Goal: Transaction & Acquisition: Purchase product/service

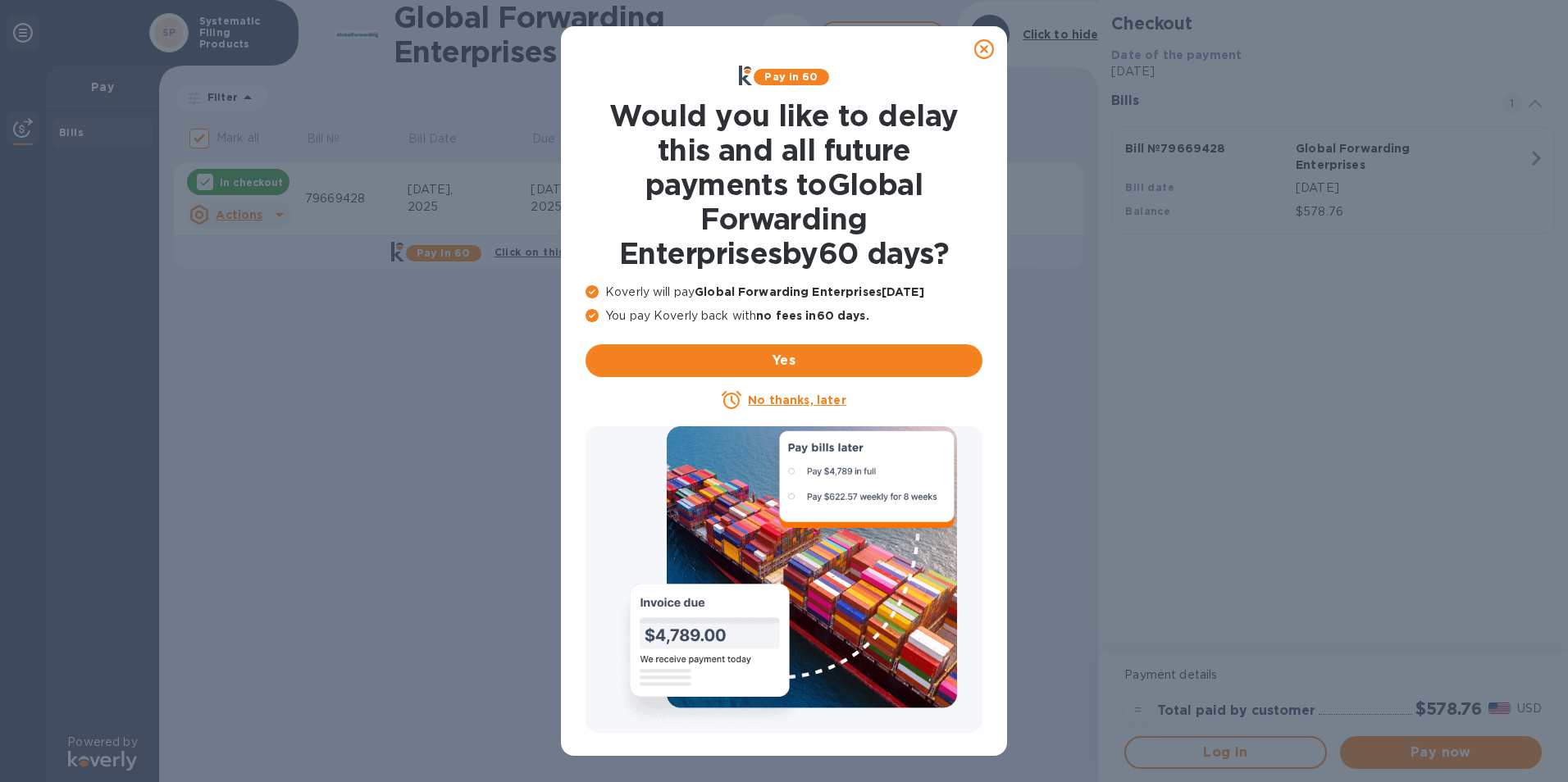
click at [984, 52] on icon at bounding box center [984, 49] width 20 height 20
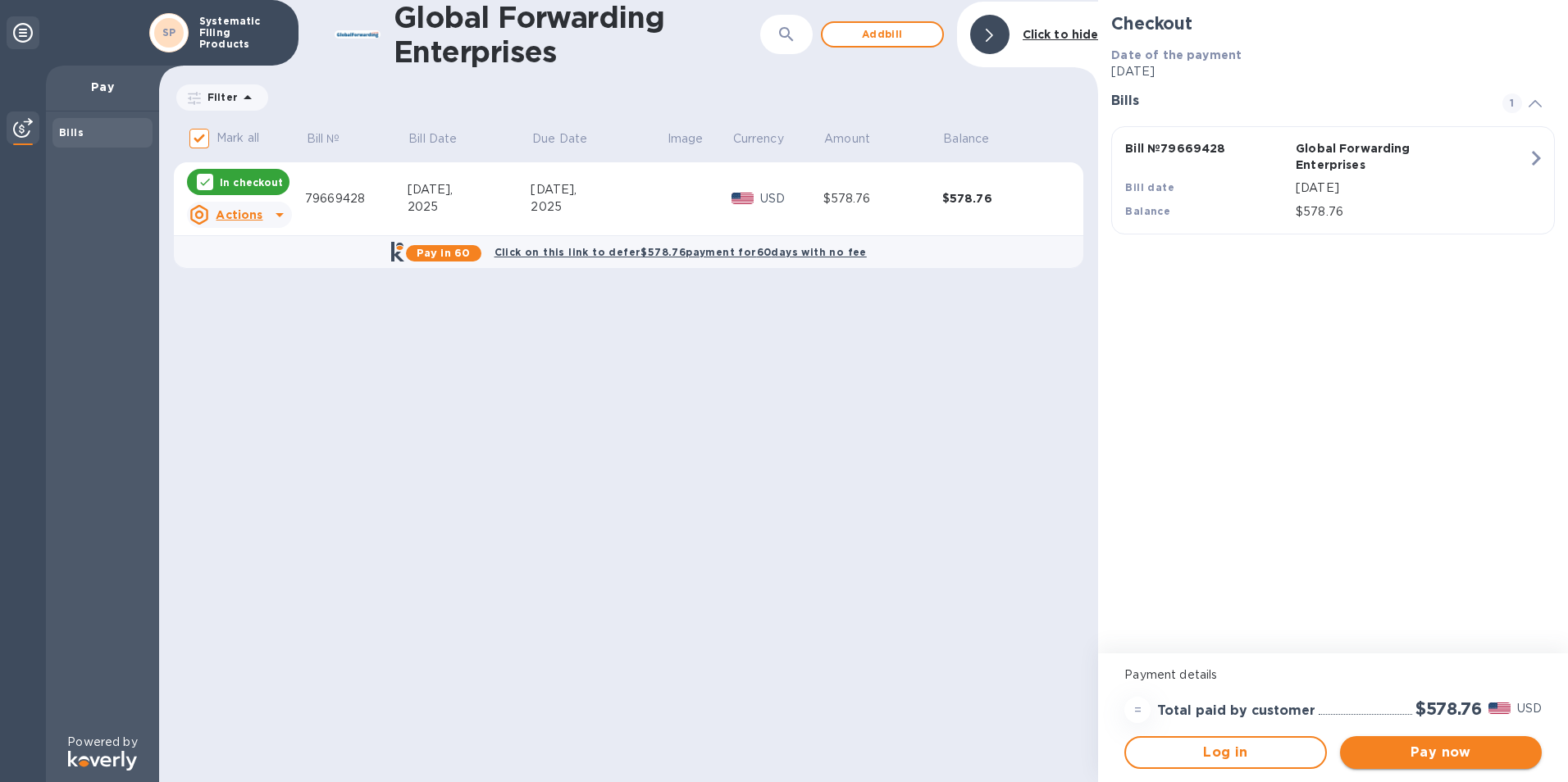
click at [1424, 750] on span "Pay now" at bounding box center [1440, 753] width 175 height 20
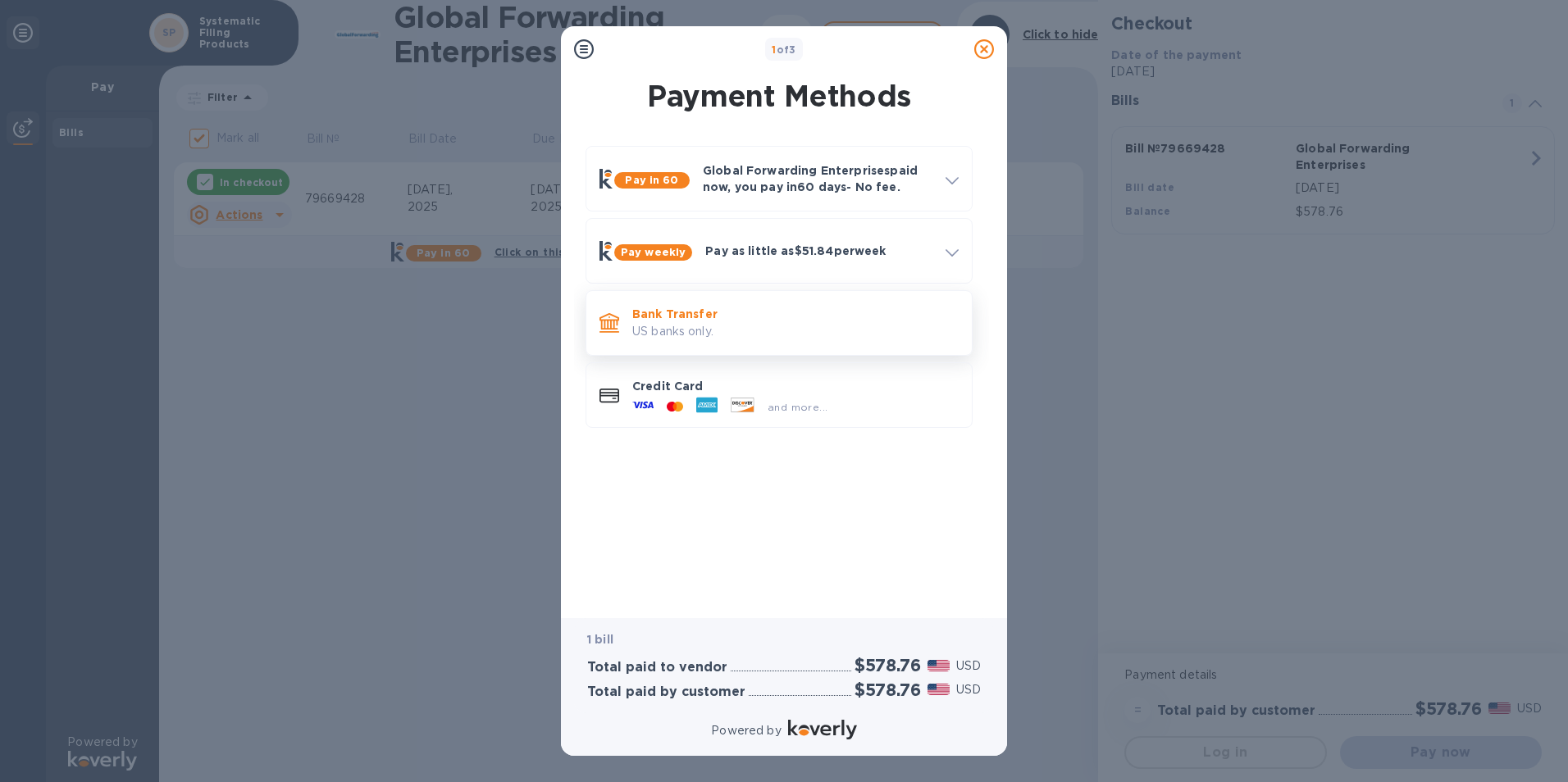
click at [667, 330] on p "US banks only." at bounding box center [795, 331] width 326 height 17
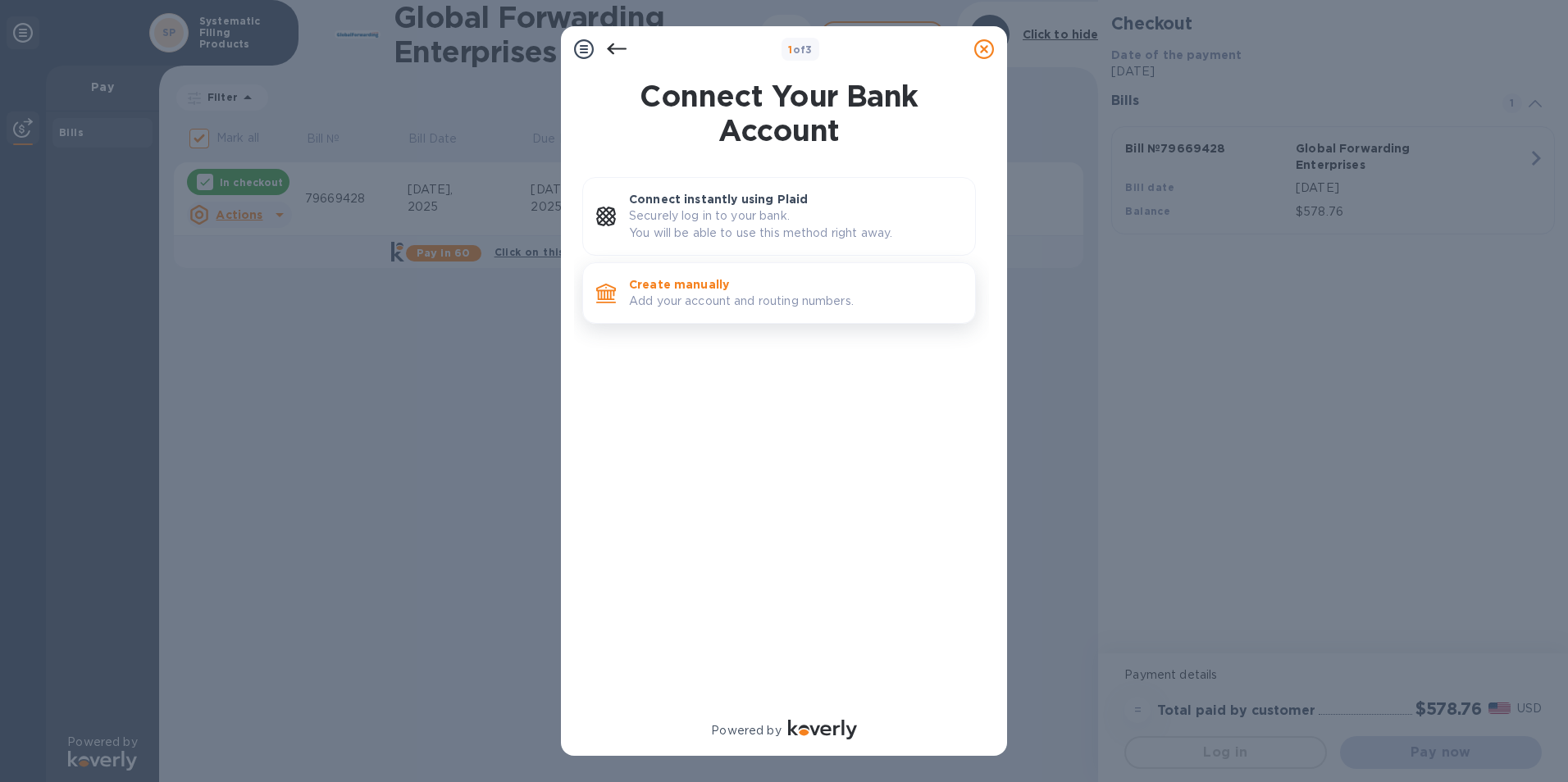
click at [699, 294] on p "Add your account and routing numbers." at bounding box center [795, 301] width 333 height 17
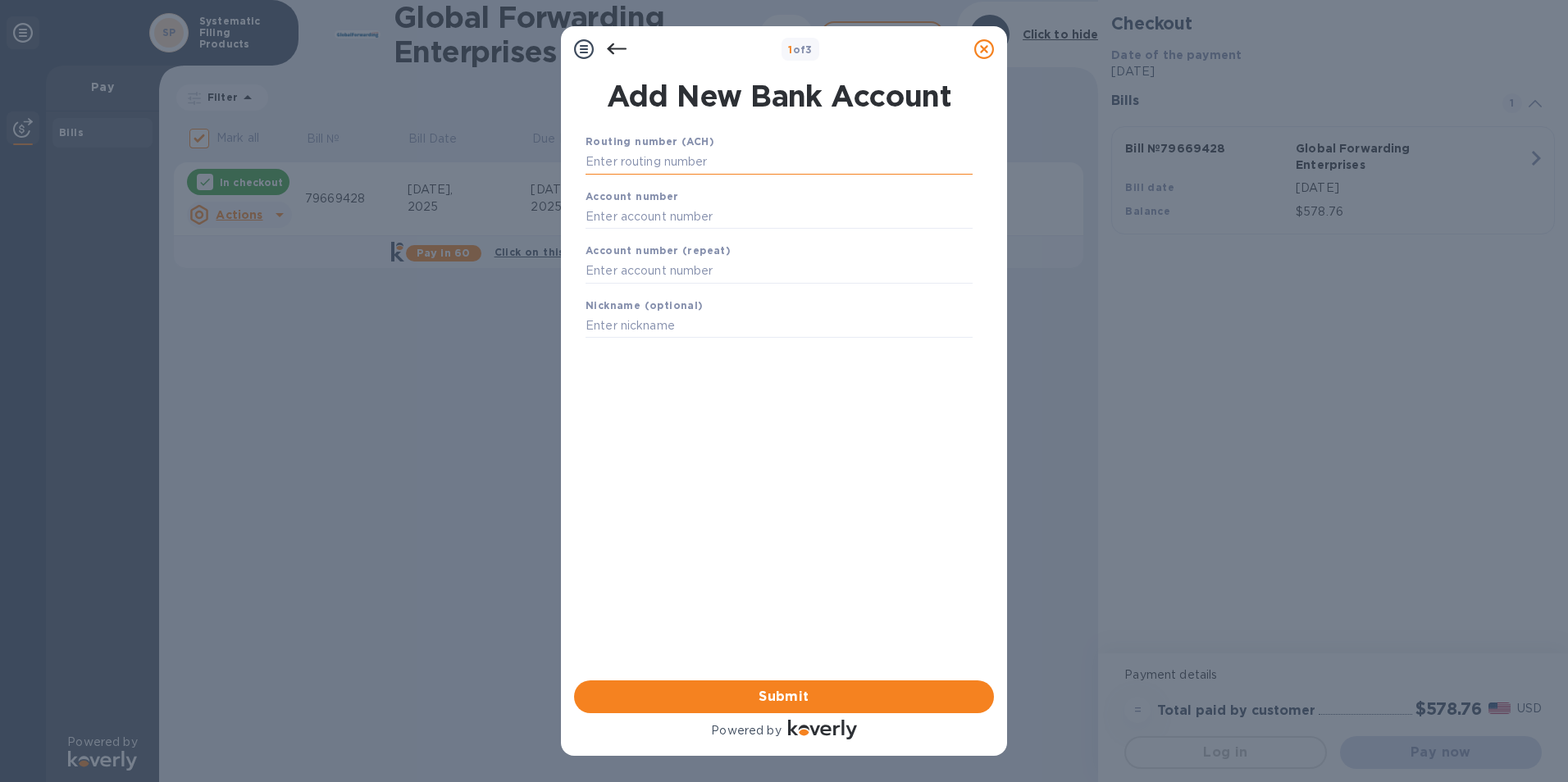
click at [653, 157] on input "text" at bounding box center [778, 162] width 387 height 25
type input "031315544"
click at [650, 230] on input "text" at bounding box center [778, 237] width 387 height 25
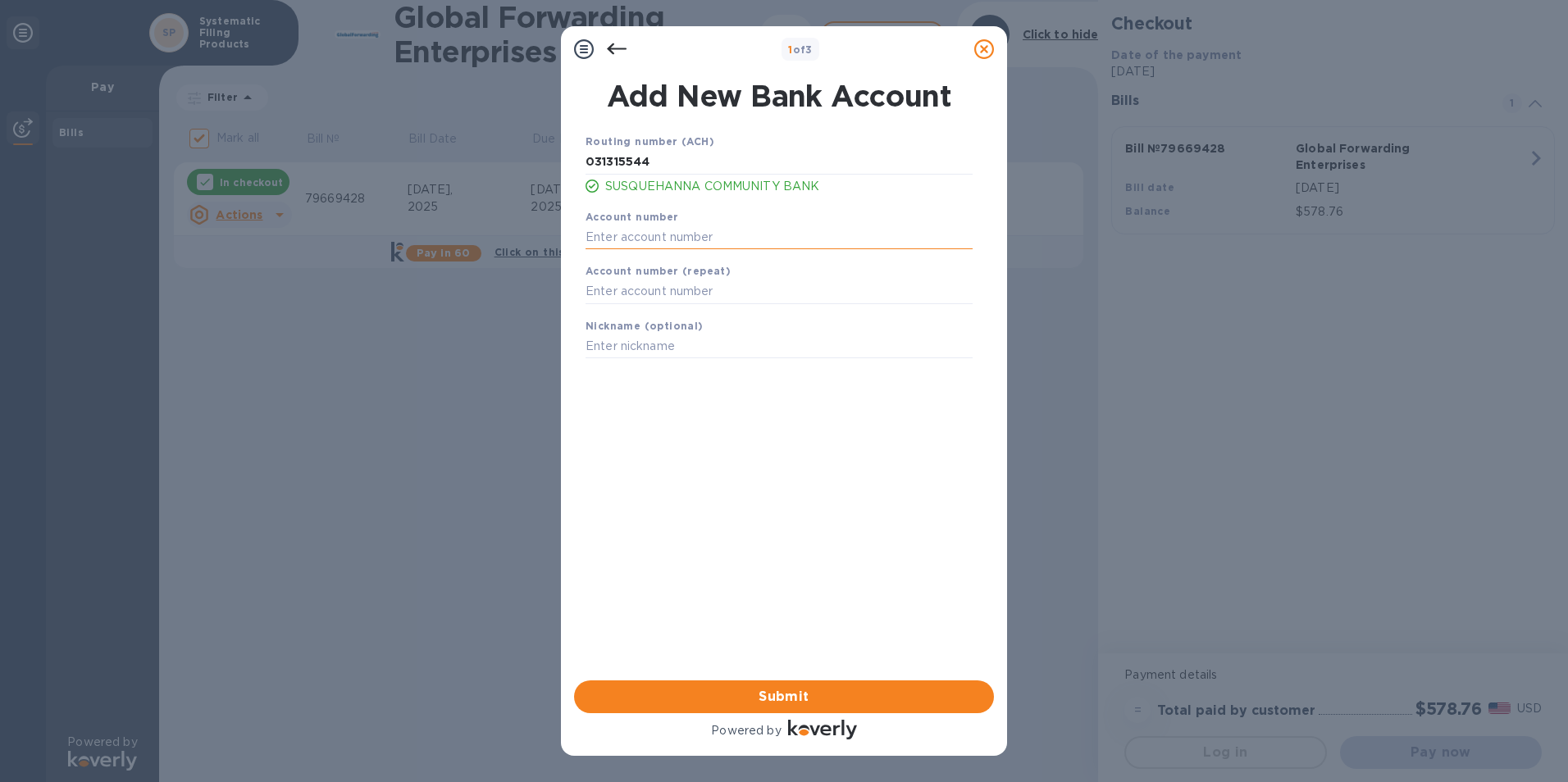
type input "3000389377"
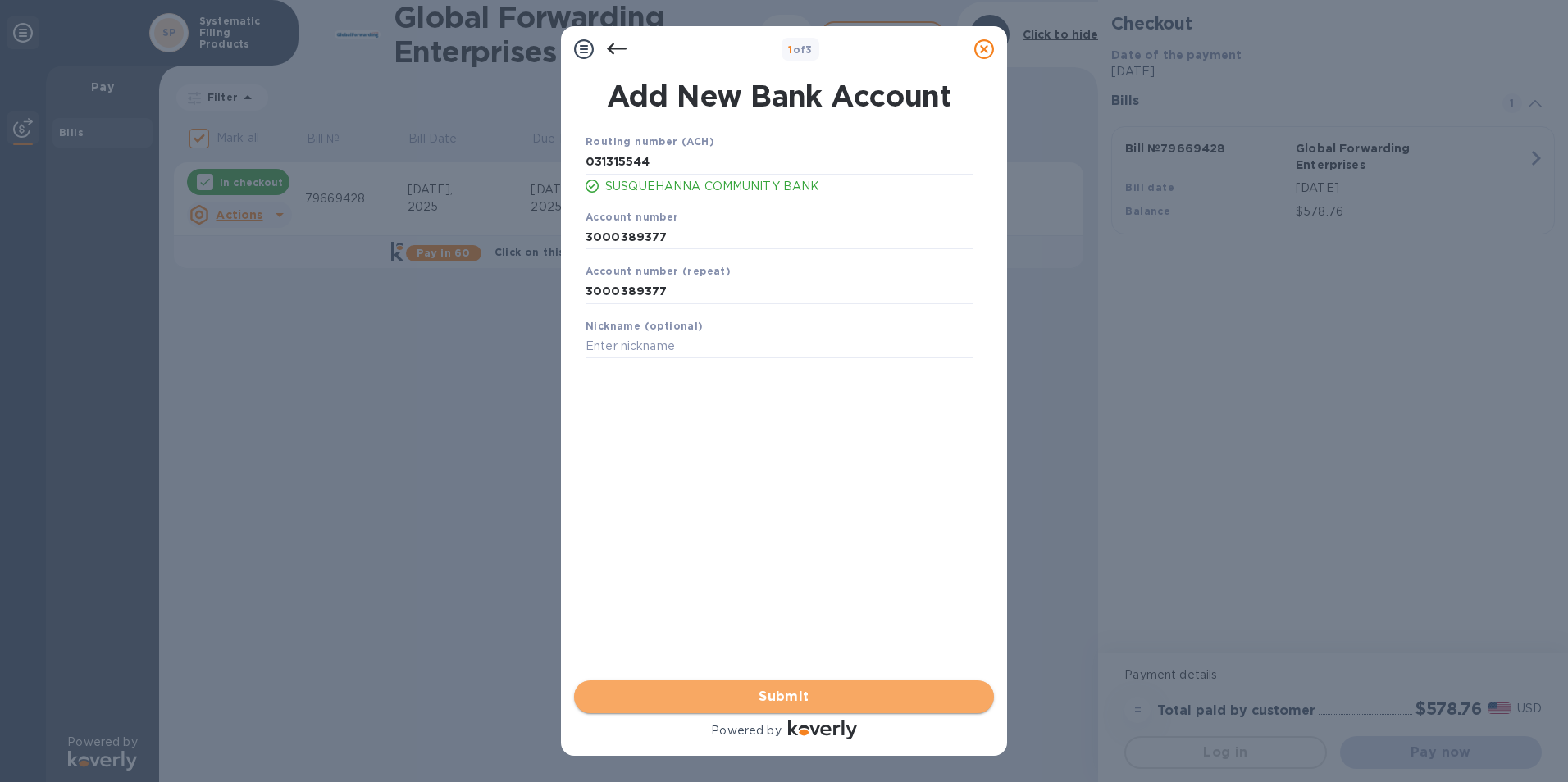
click at [750, 695] on span "Submit" at bounding box center [784, 697] width 394 height 20
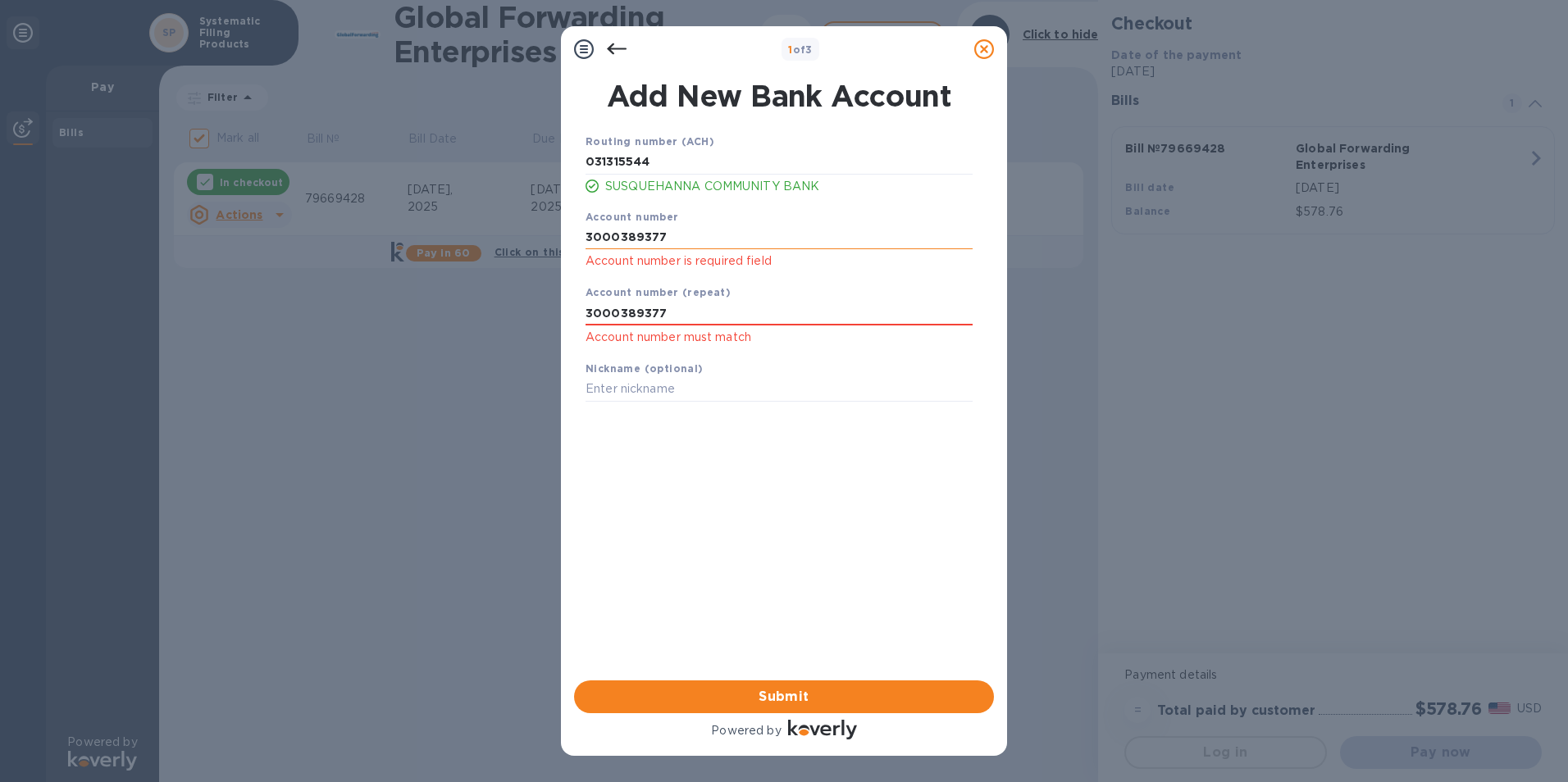
click at [682, 242] on input "3000389377" at bounding box center [778, 237] width 387 height 25
type input "3"
type input "3000389377"
click at [720, 399] on input "text" at bounding box center [778, 389] width 387 height 25
click at [688, 310] on input "3000389377" at bounding box center [778, 313] width 387 height 25
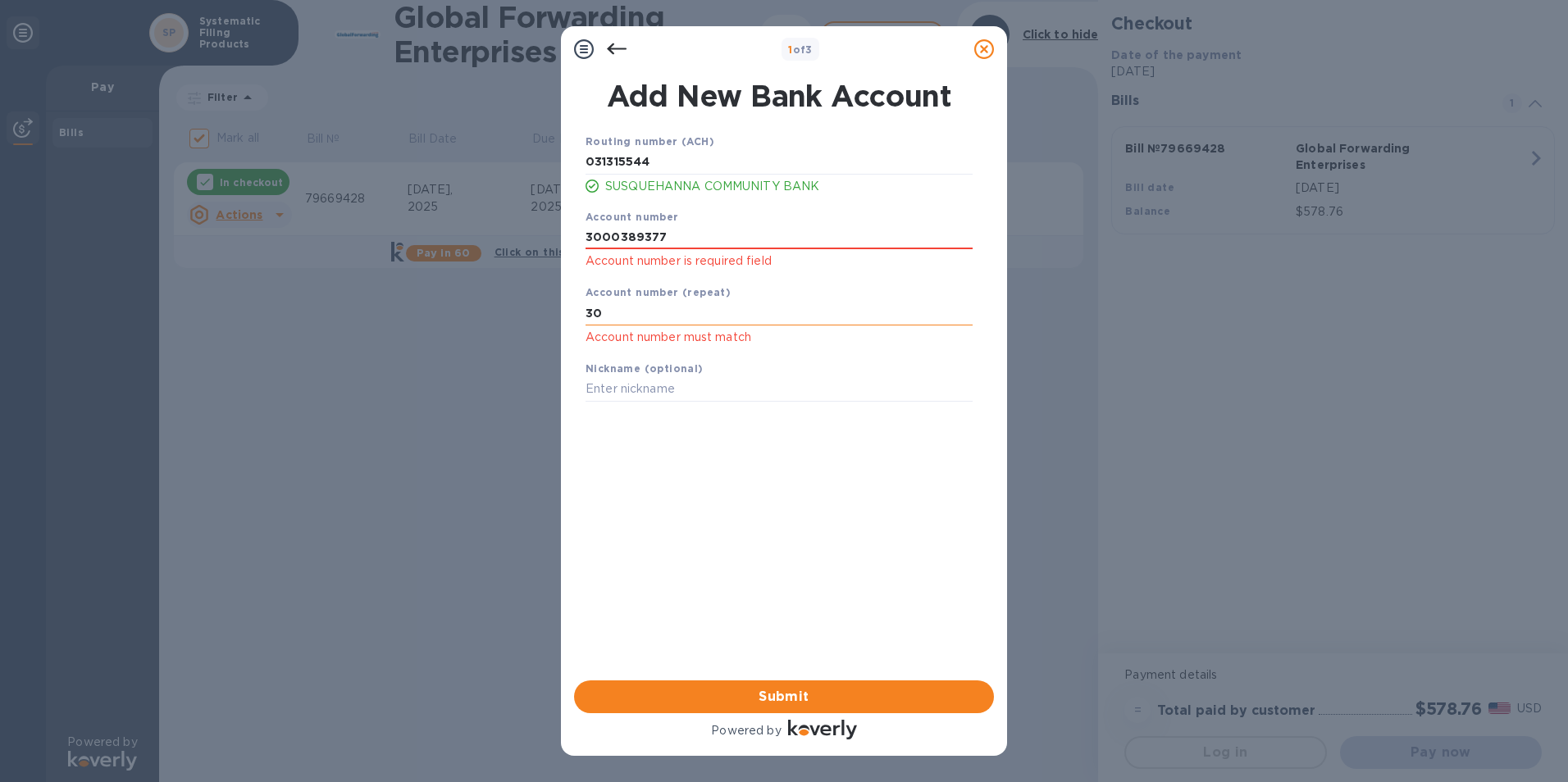
type input "3"
type input "3000389377"
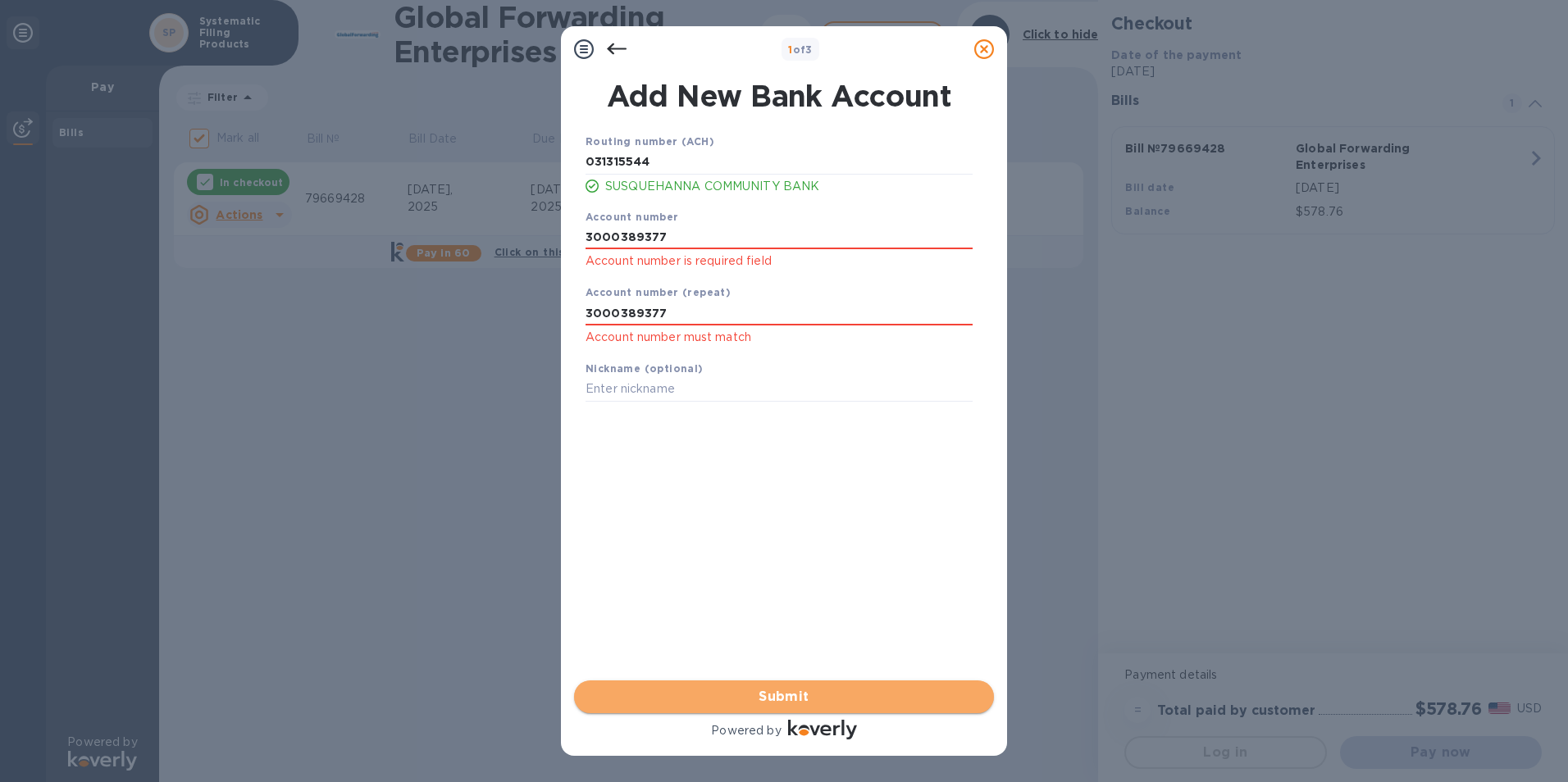
click at [754, 692] on span "Submit" at bounding box center [784, 697] width 394 height 20
